Goal: Transaction & Acquisition: Book appointment/travel/reservation

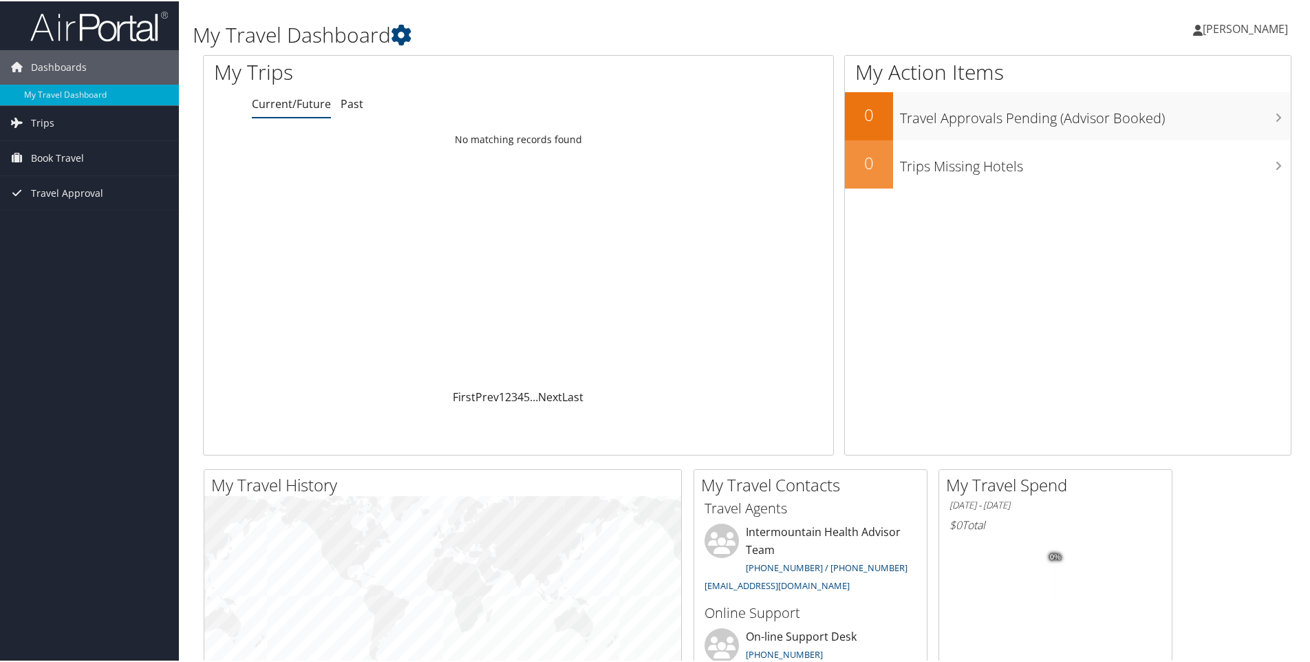
click at [1202, 28] on icon at bounding box center [1198, 28] width 10 height 11
click at [68, 151] on span "Book Travel" at bounding box center [57, 157] width 53 height 34
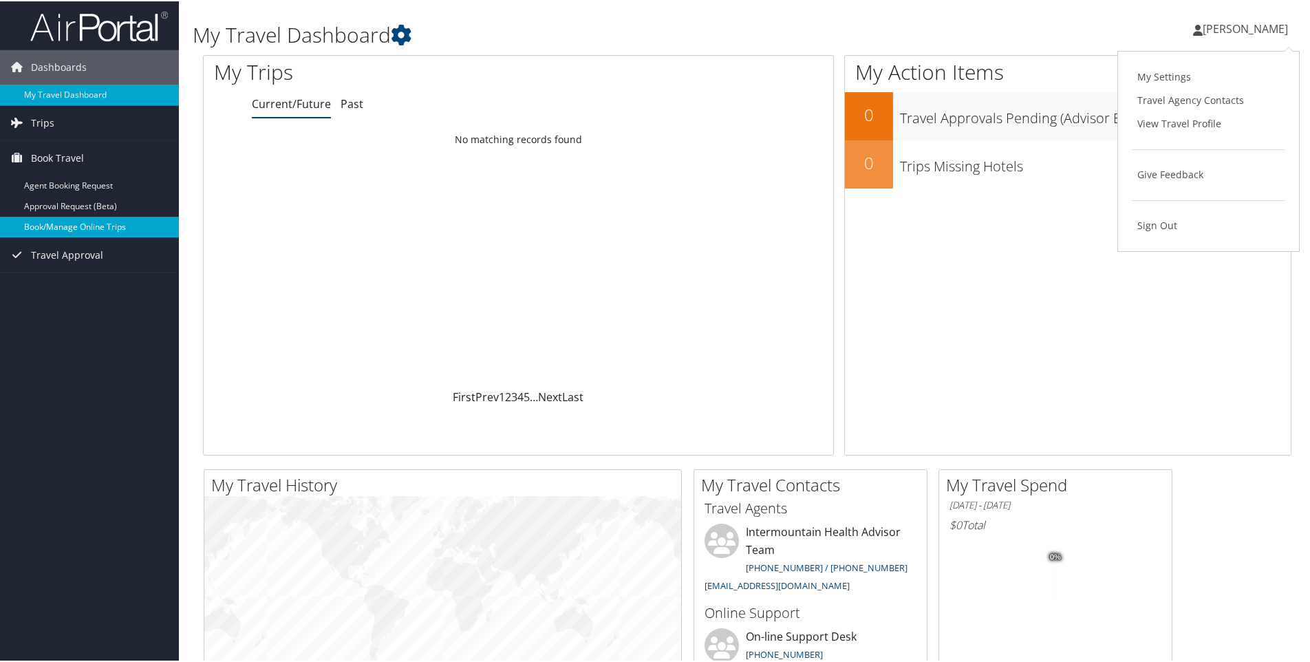
click at [66, 226] on link "Book/Manage Online Trips" at bounding box center [89, 225] width 179 height 21
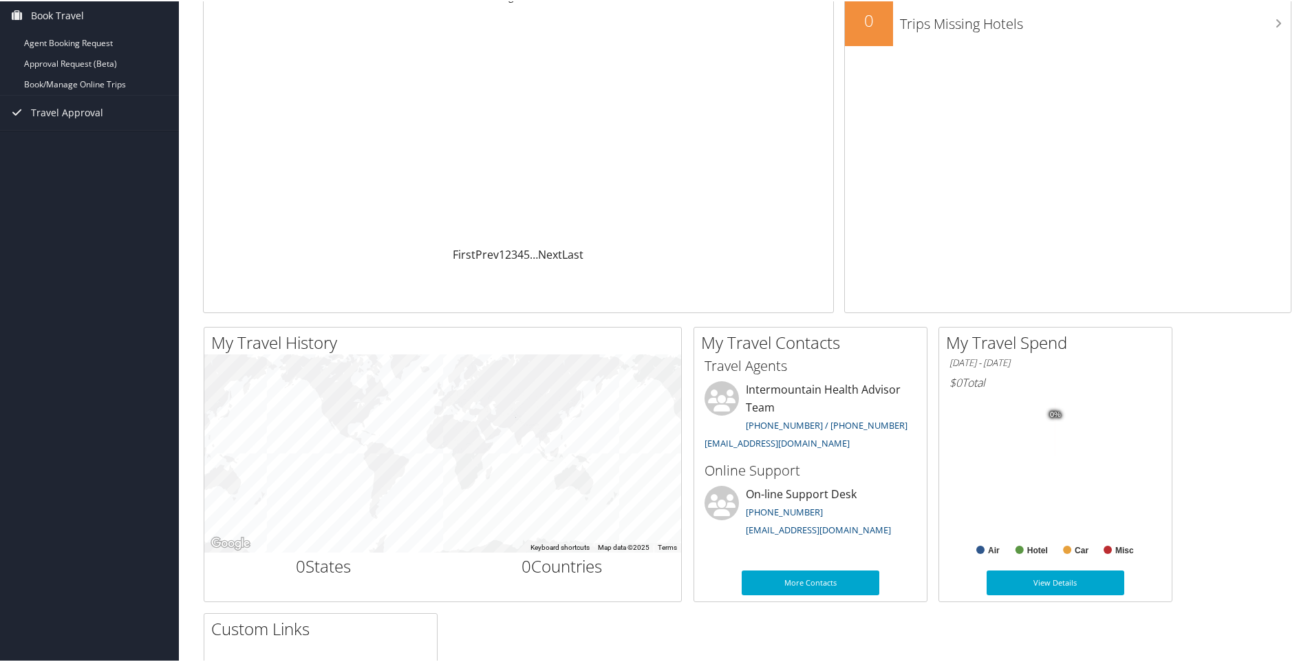
scroll to position [116, 0]
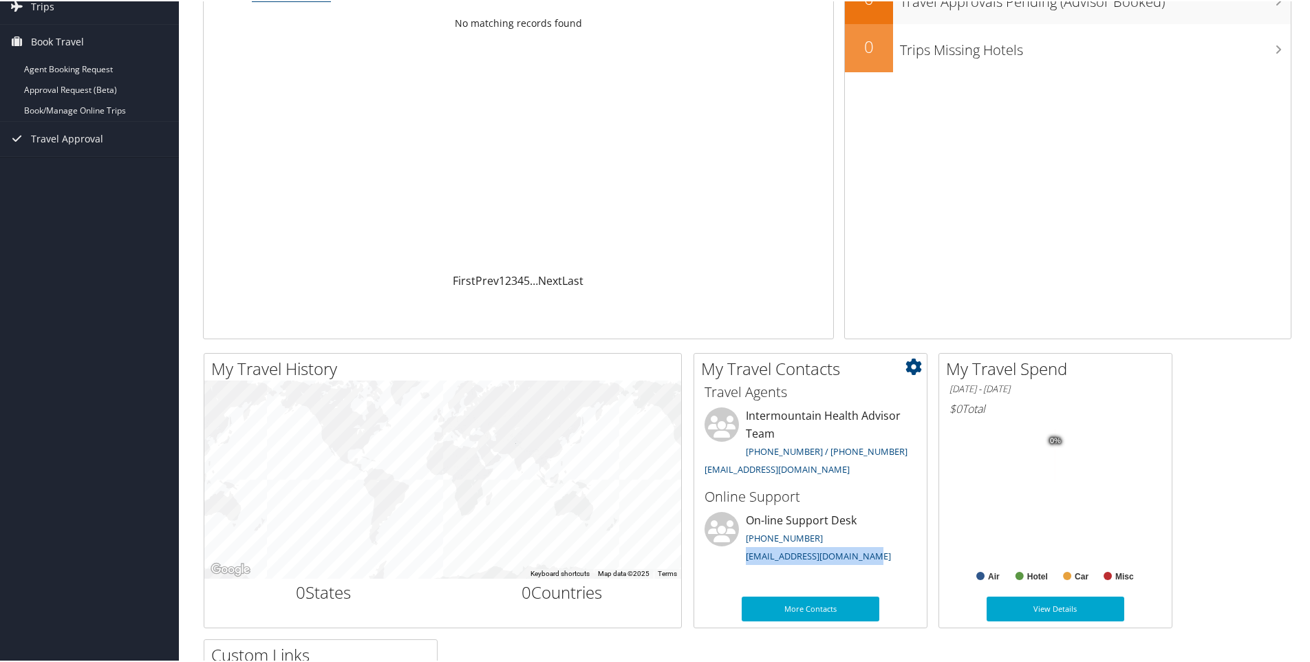
drag, startPoint x: 743, startPoint y: 552, endPoint x: 869, endPoint y: 564, distance: 125.9
click at [869, 564] on li "On-line Support Desk [PHONE_NUMBER] [EMAIL_ADDRESS][DOMAIN_NAME]" at bounding box center [811, 539] width 226 height 56
drag, startPoint x: 869, startPoint y: 564, endPoint x: 825, endPoint y: 553, distance: 44.7
copy link "[EMAIL_ADDRESS][DOMAIN_NAME]"
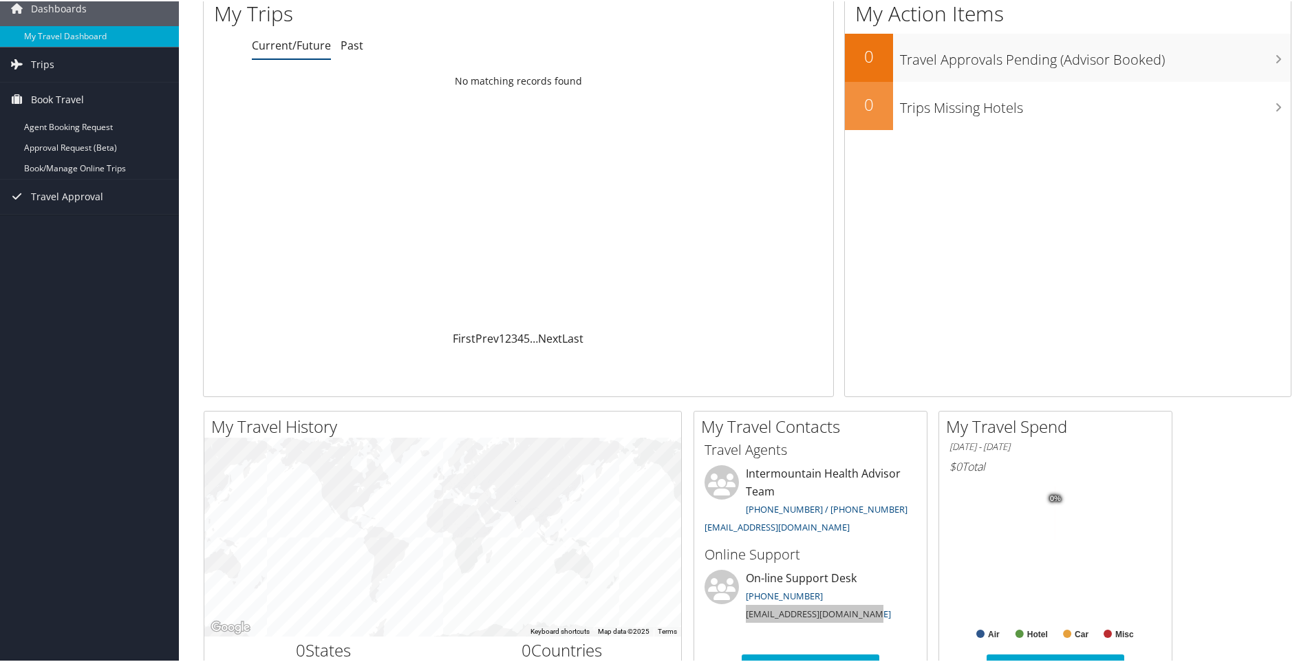
scroll to position [0, 0]
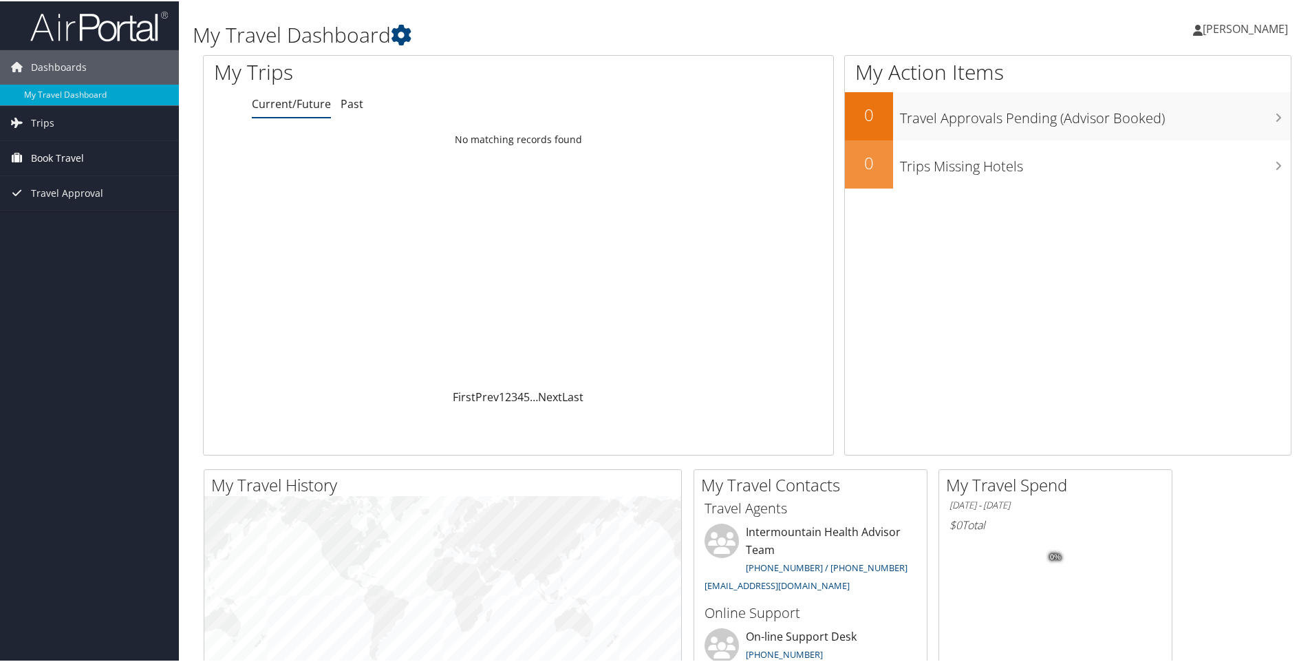
click at [34, 156] on span "Book Travel" at bounding box center [57, 157] width 53 height 34
click at [58, 228] on link "Book/Manage Online Trips" at bounding box center [89, 225] width 179 height 21
